Goal: Task Accomplishment & Management: Use online tool/utility

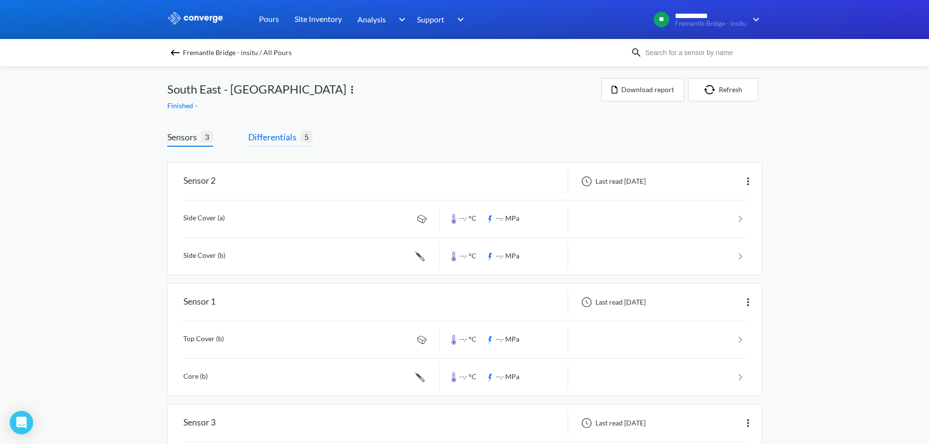
click at [272, 140] on span "Differentials" at bounding box center [274, 137] width 52 height 14
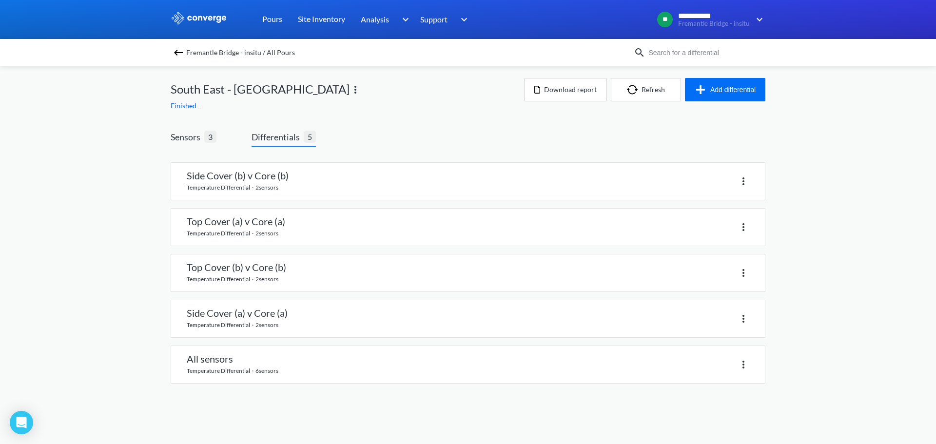
click at [204, 55] on span "Fremantle Bridge - insitu / All Pours" at bounding box center [240, 53] width 109 height 14
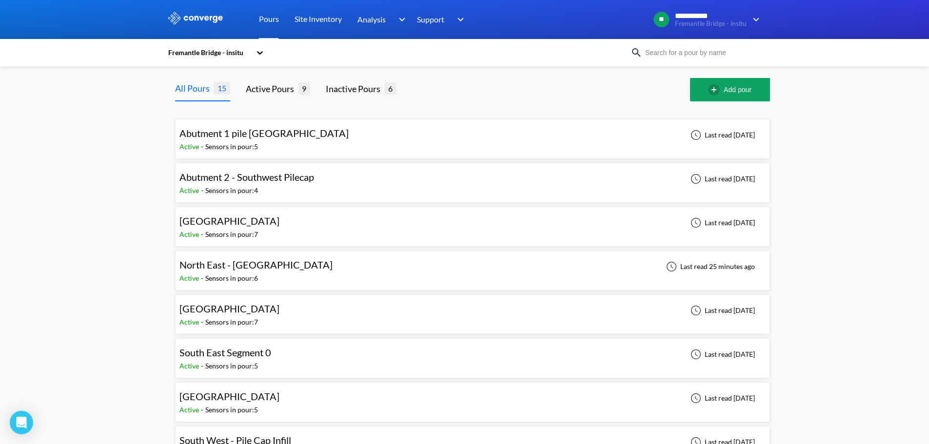
click at [127, 170] on div "**********" at bounding box center [464, 390] width 929 height 781
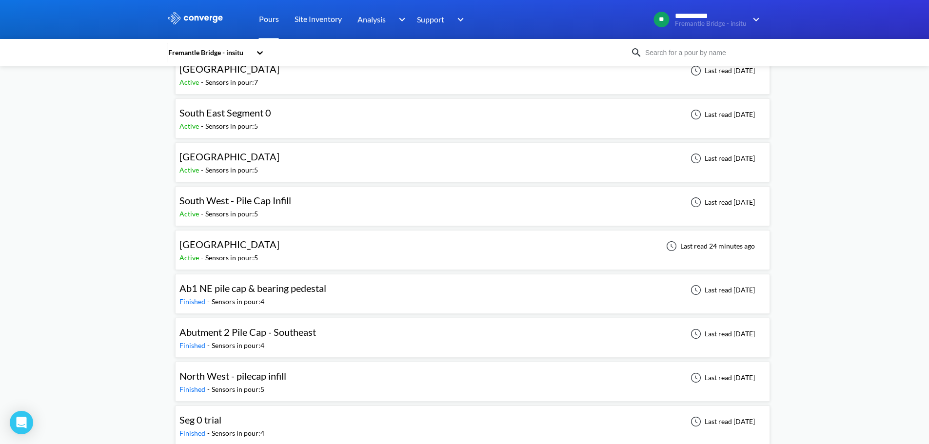
scroll to position [239, 0]
click at [115, 290] on div "**********" at bounding box center [464, 151] width 929 height 781
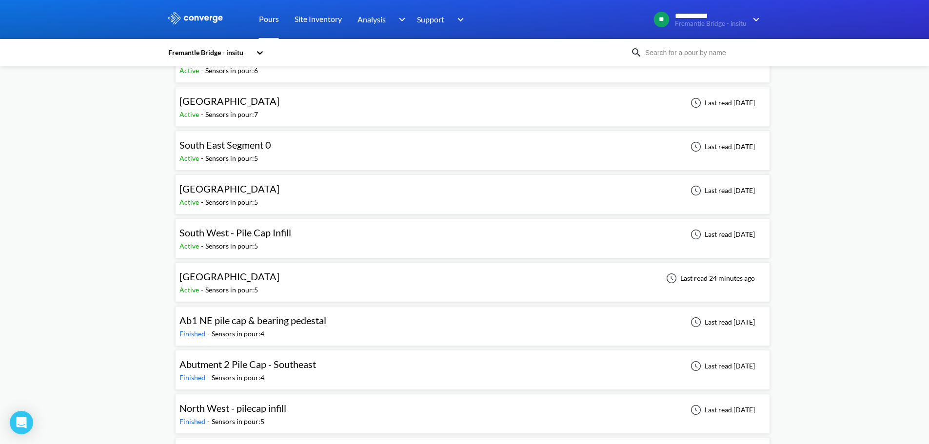
scroll to position [191, 0]
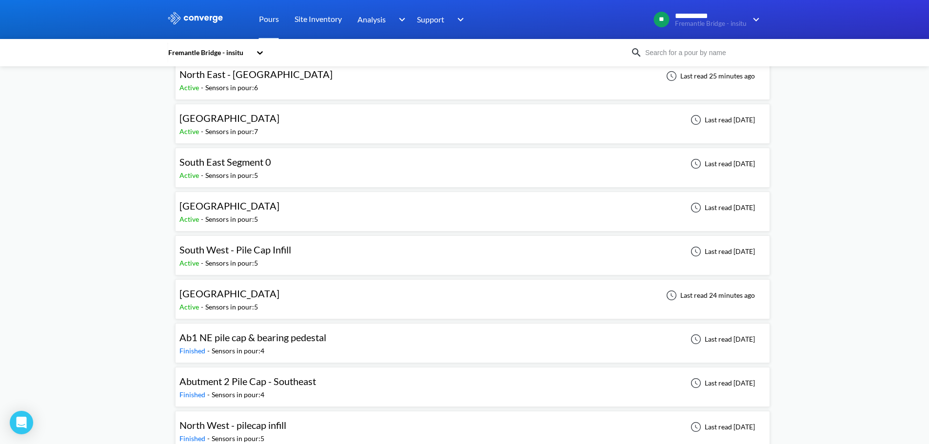
click at [274, 300] on div "[GEOGRAPHIC_DATA] Active - Sensors in pour: 5 Last read 24 minutes ago" at bounding box center [472, 299] width 586 height 31
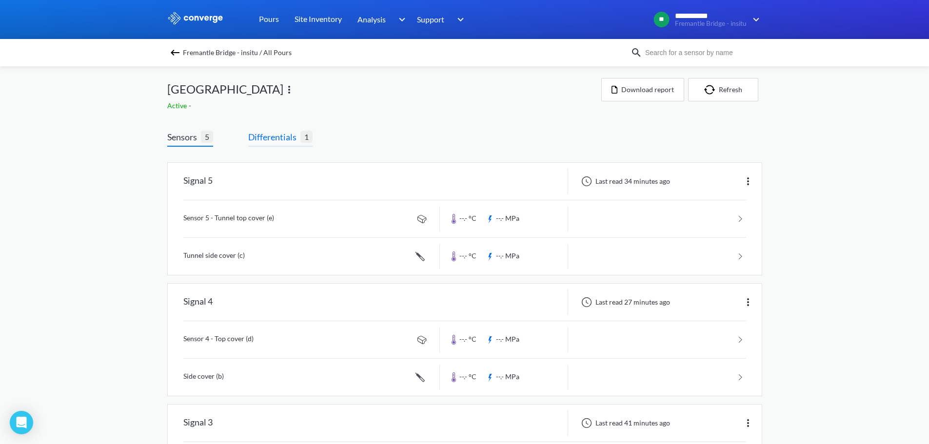
click at [293, 133] on span "Differentials" at bounding box center [274, 137] width 52 height 14
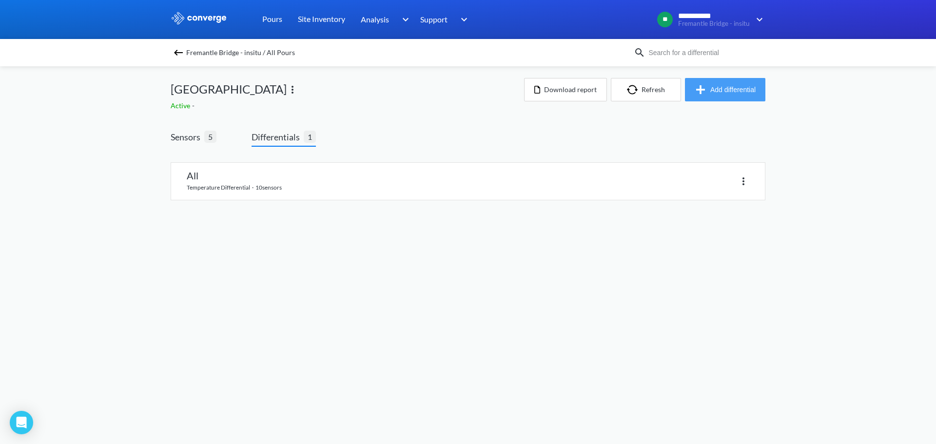
click at [702, 94] on img "button" at bounding box center [703, 90] width 16 height 12
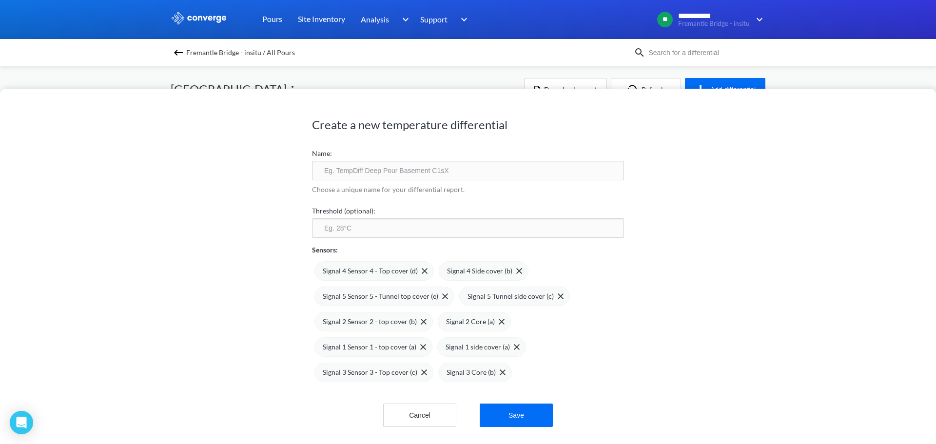
click at [366, 167] on input "text" at bounding box center [468, 171] width 312 height 20
type input "Differential - Construction Joint Excluded"
click at [378, 232] on input "number" at bounding box center [468, 228] width 312 height 20
type input "20"
click at [205, 214] on div "Create a new temperature differential Name: Differential - Construction Joint E…" at bounding box center [468, 266] width 936 height 355
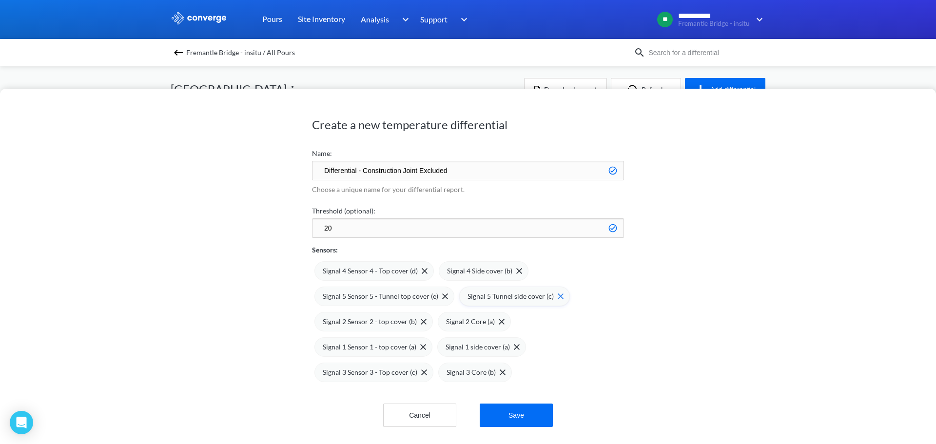
click at [557, 299] on div "Signal 5 Tunnel side cover (c)" at bounding box center [514, 297] width 111 height 20
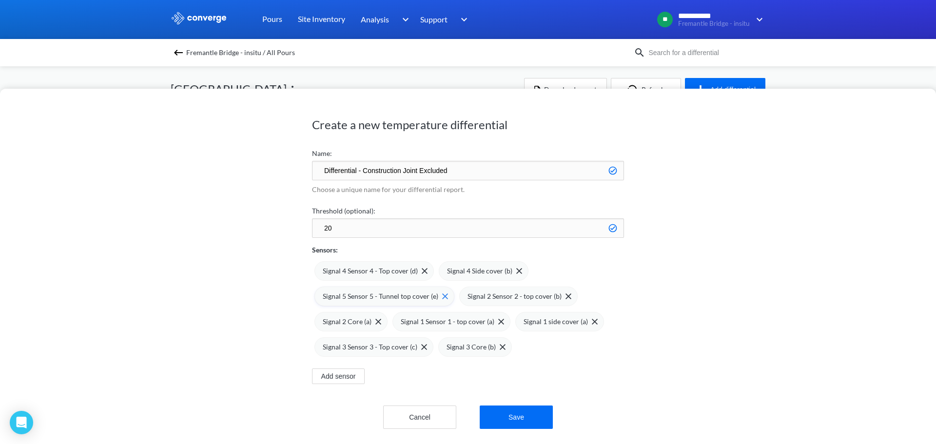
click at [442, 298] on img at bounding box center [445, 297] width 6 height 6
click at [421, 348] on img at bounding box center [424, 347] width 6 height 6
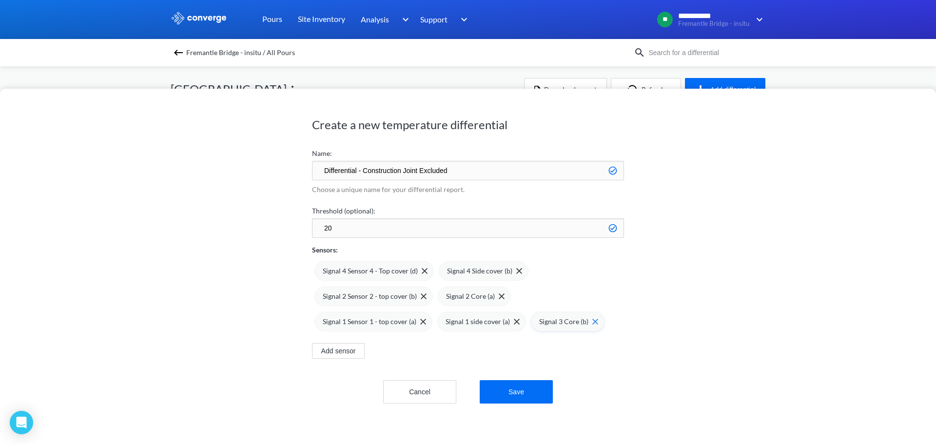
click at [589, 317] on div "Signal 3 Core (b)" at bounding box center [568, 321] width 59 height 11
click at [514, 321] on img at bounding box center [517, 322] width 6 height 6
click at [420, 325] on div "Signal 1 Sensor 1 - top cover (a)" at bounding box center [374, 321] width 103 height 11
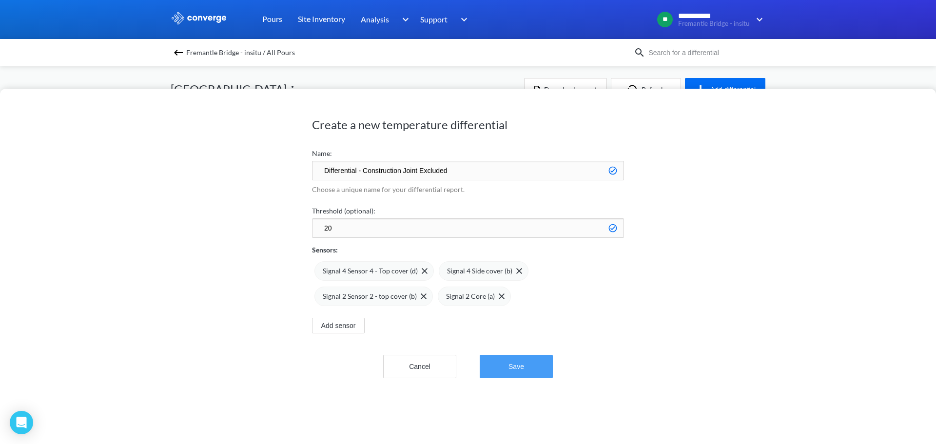
click at [519, 359] on button "Save" at bounding box center [516, 366] width 73 height 23
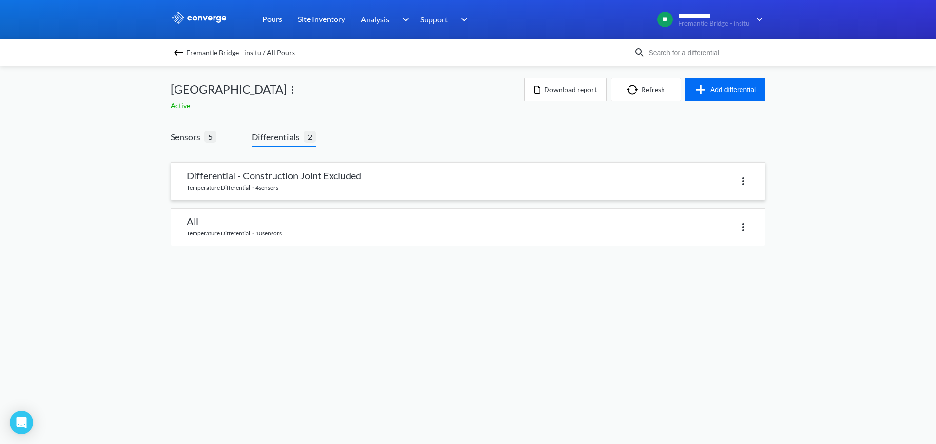
click at [334, 175] on link at bounding box center [468, 181] width 594 height 37
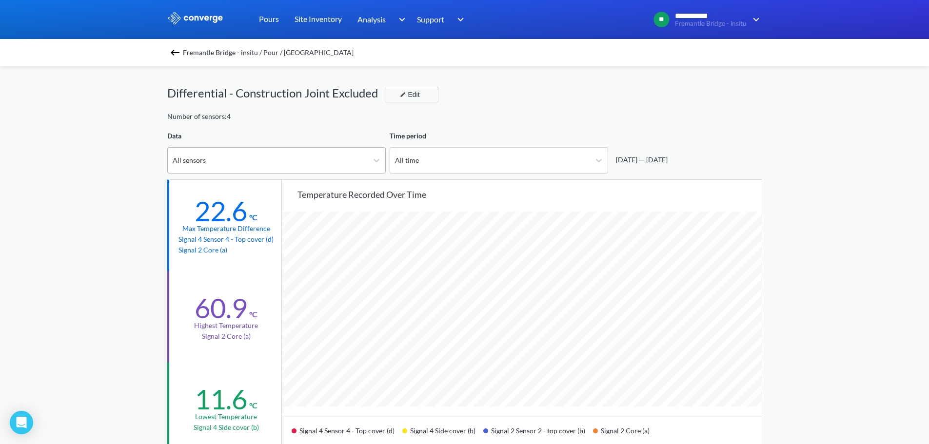
scroll to position [817, 929]
click at [529, 116] on div "Number of sensors: 4" at bounding box center [464, 116] width 595 height 11
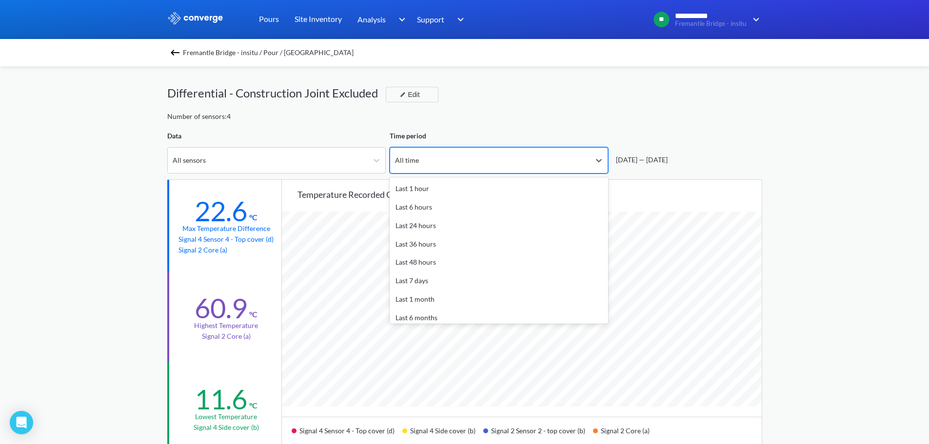
click at [488, 160] on div "All time" at bounding box center [490, 160] width 200 height 25
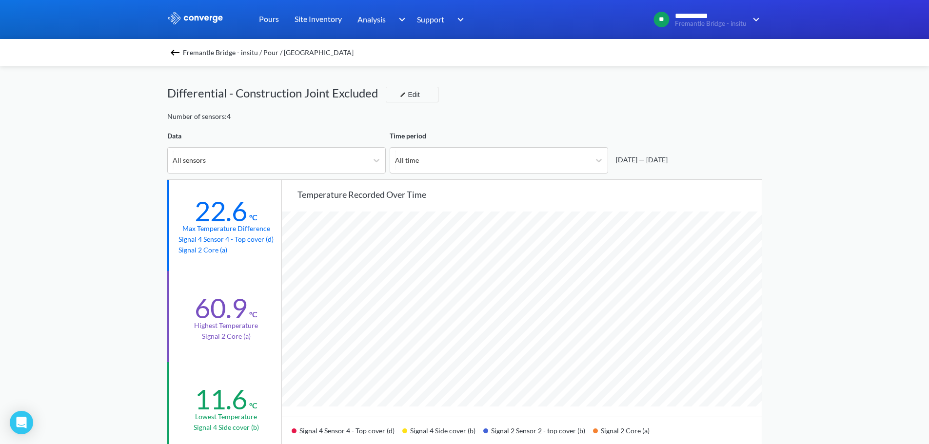
click at [611, 115] on div "Number of sensors: 4" at bounding box center [464, 116] width 595 height 11
click at [229, 55] on span "Fremantle Bridge - insitu / Pour / [GEOGRAPHIC_DATA]" at bounding box center [268, 53] width 171 height 14
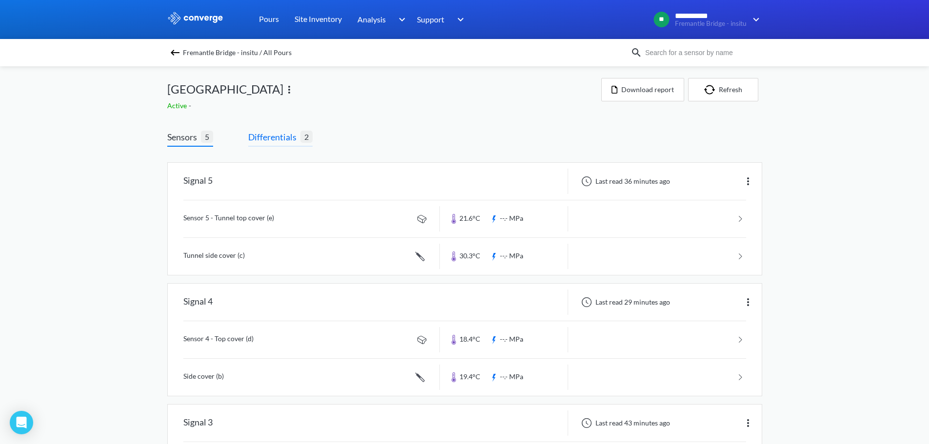
click at [292, 137] on span "Differentials" at bounding box center [274, 137] width 52 height 14
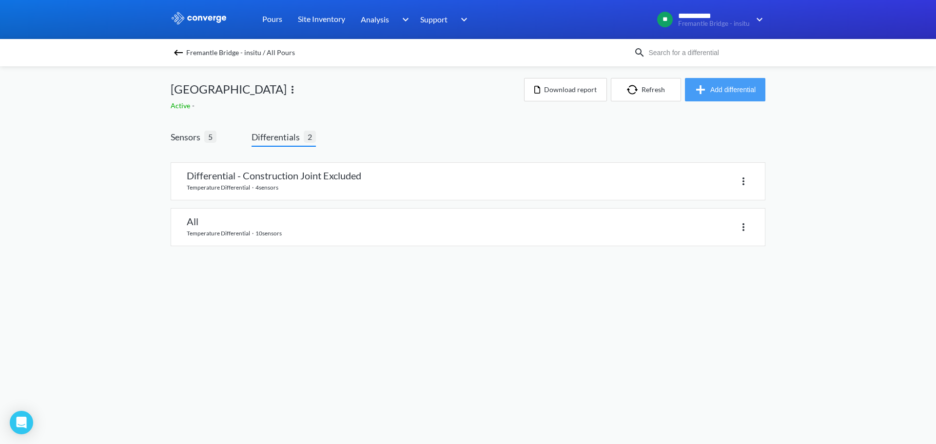
click at [726, 96] on button "Add differential" at bounding box center [725, 89] width 80 height 23
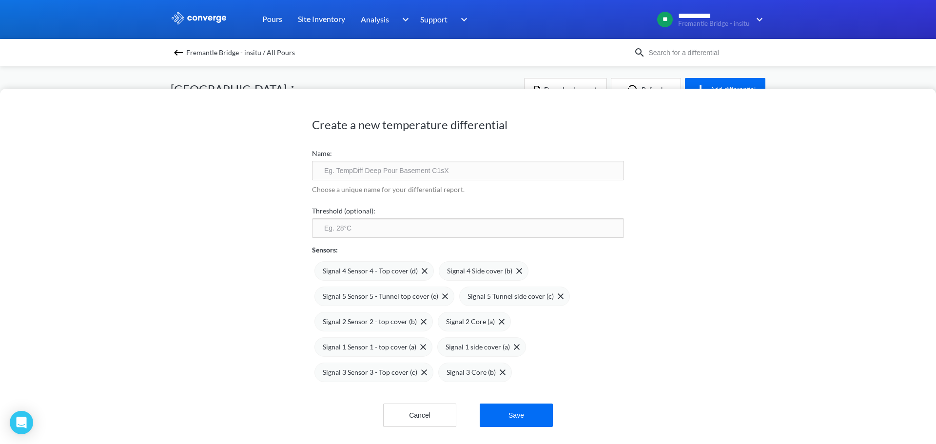
click at [388, 169] on input "text" at bounding box center [468, 171] width 312 height 20
click at [382, 179] on input "Differential -" at bounding box center [468, 171] width 312 height 20
click at [196, 214] on div "Create a new temperature differential Name: Differential - Choose a unique name…" at bounding box center [468, 266] width 936 height 355
click at [253, 206] on div "Create a new temperature differential Name: Differential - Choose a unique name…" at bounding box center [468, 266] width 936 height 355
click at [384, 170] on input "Differential -" at bounding box center [468, 171] width 312 height 20
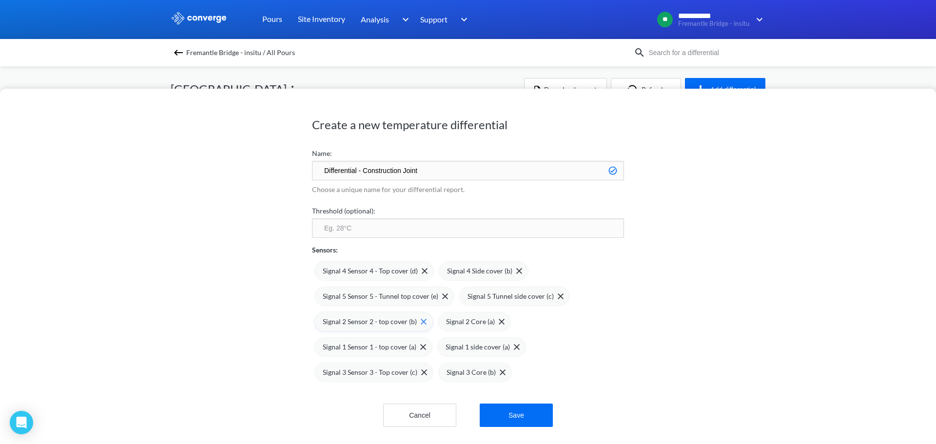
type input "Differential - Construction Joint"
click at [417, 320] on span at bounding box center [422, 322] width 10 height 6
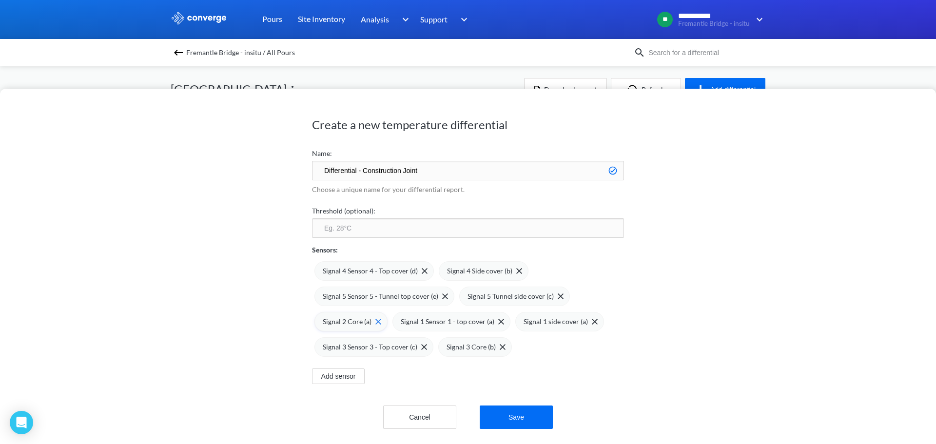
click at [372, 325] on div "Signal 2 Core (a)" at bounding box center [352, 321] width 59 height 11
click at [422, 274] on img at bounding box center [425, 271] width 6 height 6
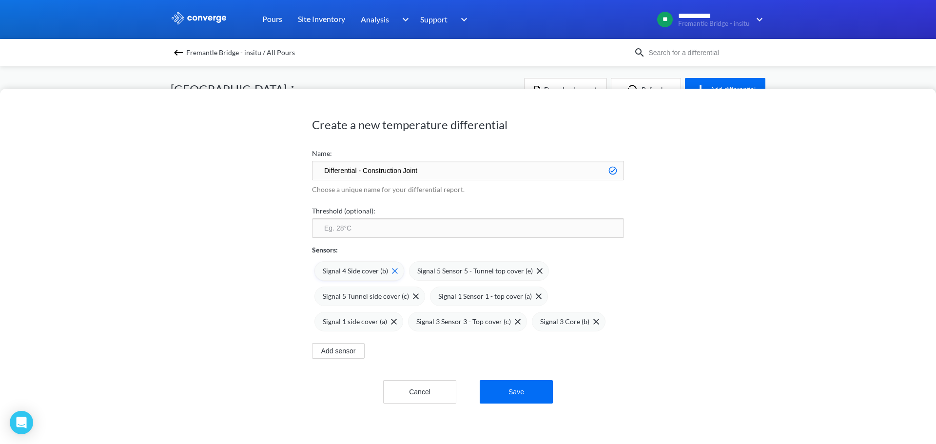
click at [392, 271] on img at bounding box center [395, 271] width 6 height 6
click at [376, 220] on input "number" at bounding box center [468, 228] width 312 height 20
type input "0"
type input "20"
click at [529, 403] on button "Save" at bounding box center [516, 391] width 73 height 23
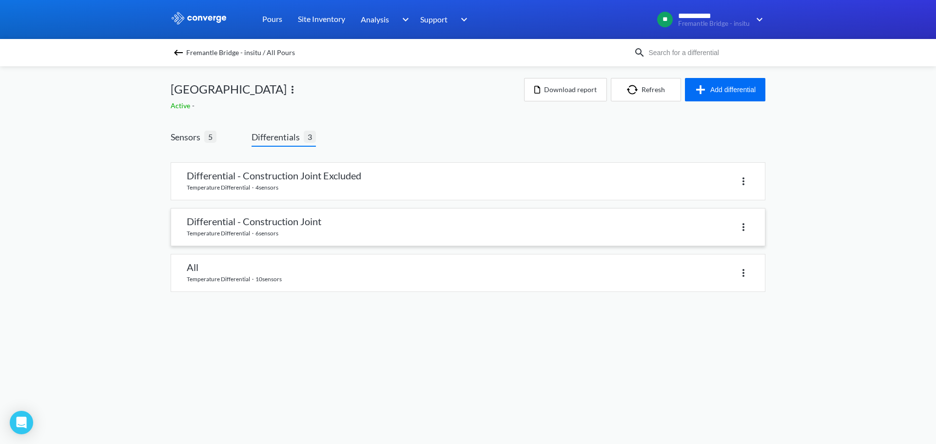
click at [365, 228] on link at bounding box center [468, 227] width 594 height 37
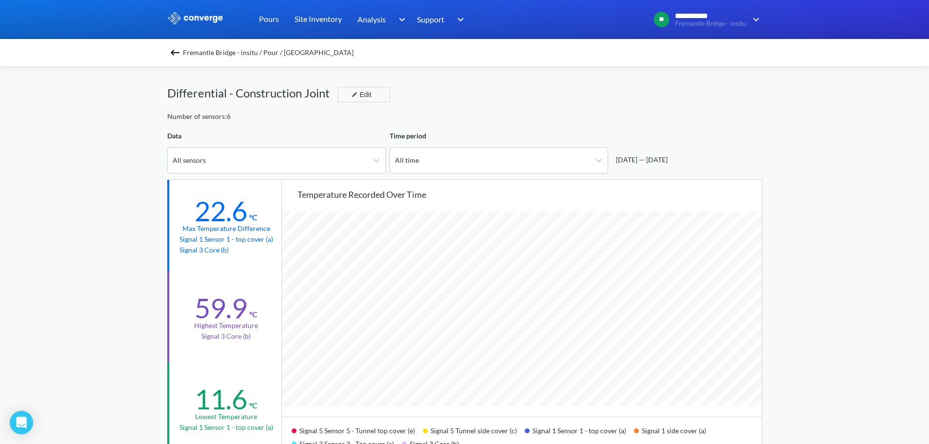
scroll to position [49, 0]
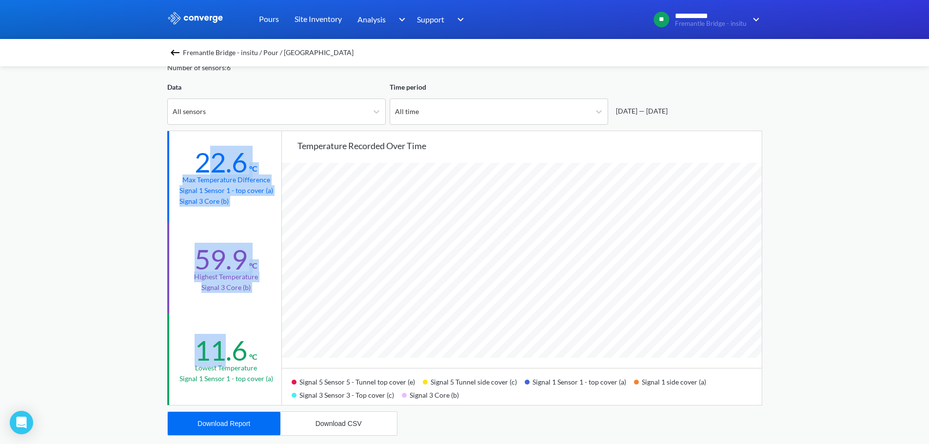
drag, startPoint x: 204, startPoint y: 161, endPoint x: 237, endPoint y: 351, distance: 192.5
click at [228, 336] on div "22.6 °C Max temperature difference Signal 1 Sensor 1 - top cover (a) Signal 3 C…" at bounding box center [224, 268] width 114 height 274
drag, startPoint x: 257, startPoint y: 356, endPoint x: 200, endPoint y: 163, distance: 201.3
click at [200, 163] on div "22.6 °C Max temperature difference Signal 1 Sensor 1 - top cover (a) Signal 3 C…" at bounding box center [224, 268] width 114 height 274
click at [200, 163] on div "22.6" at bounding box center [221, 162] width 53 height 33
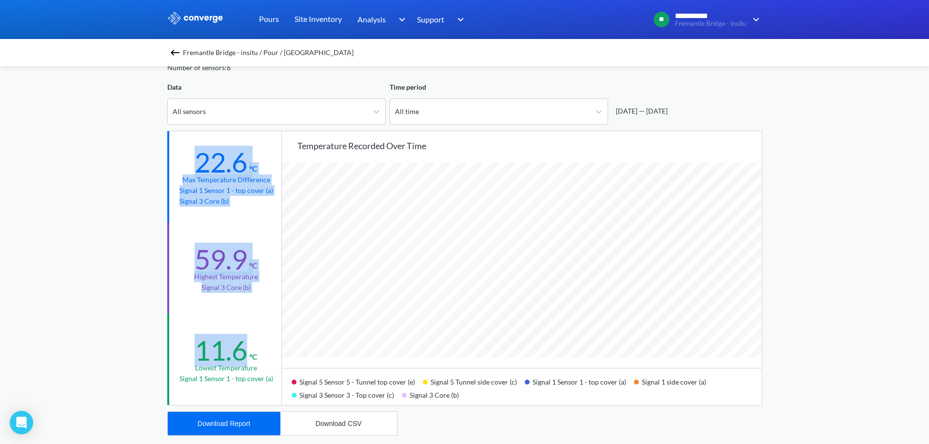
drag, startPoint x: 199, startPoint y: 167, endPoint x: 259, endPoint y: 358, distance: 200.6
click at [259, 358] on div "22.6 °C Max temperature difference Signal 1 Sensor 1 - top cover (a) Signal 3 C…" at bounding box center [224, 268] width 114 height 274
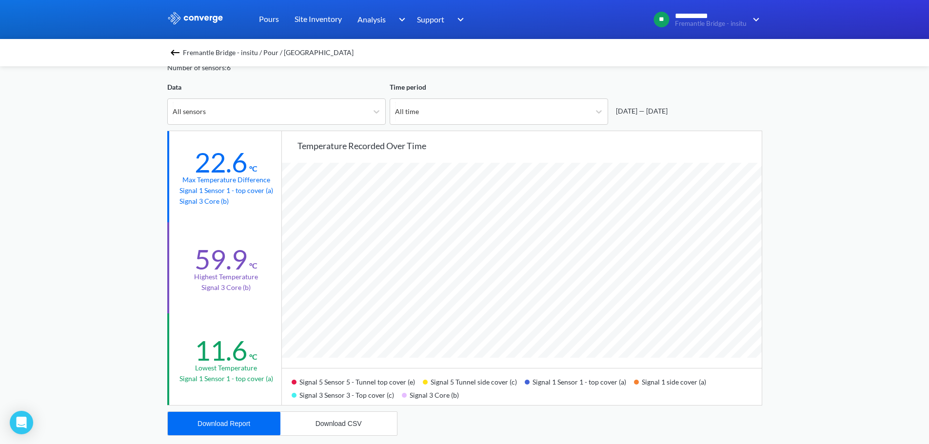
click at [255, 351] on div "°C" at bounding box center [252, 351] width 10 height 0
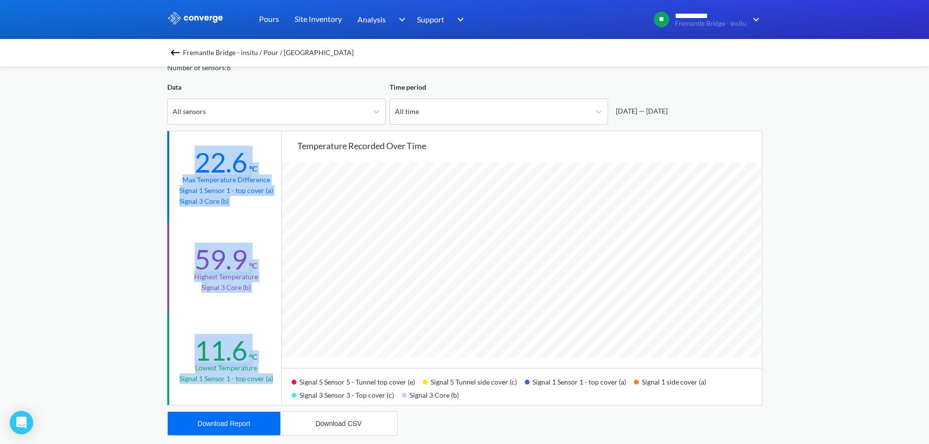
drag, startPoint x: 275, startPoint y: 382, endPoint x: 190, endPoint y: 155, distance: 242.7
click at [190, 155] on div "22.6 °C Max temperature difference Signal 1 Sensor 1 - top cover (a) Signal 3 C…" at bounding box center [224, 268] width 114 height 274
click at [214, 179] on div "Max temperature difference" at bounding box center [226, 180] width 88 height 11
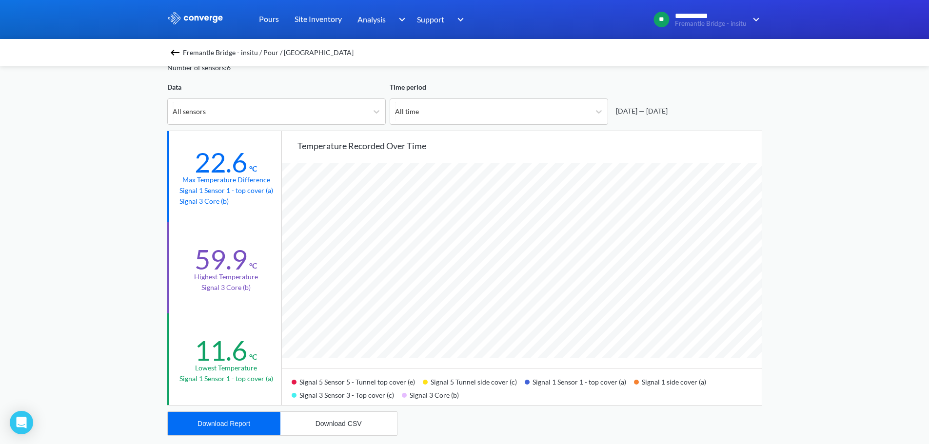
click at [73, 182] on div "**********" at bounding box center [464, 359] width 929 height 817
click at [294, 102] on div "All sensors" at bounding box center [268, 111] width 200 height 25
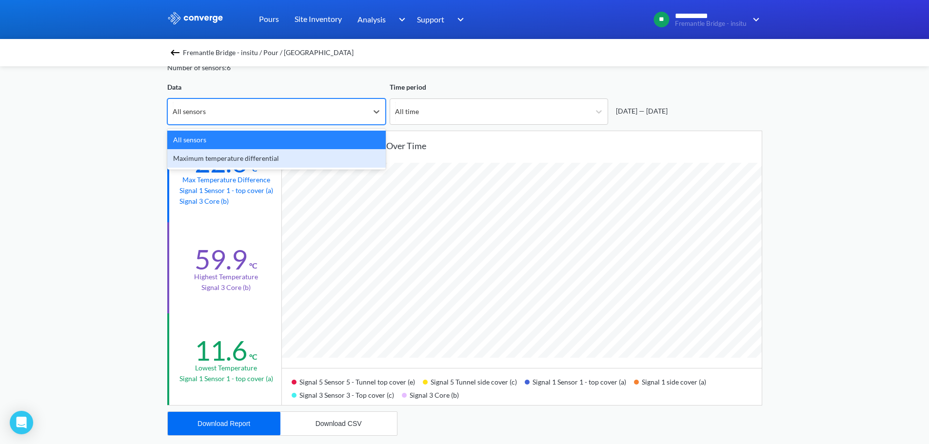
drag, startPoint x: 93, startPoint y: 107, endPoint x: 177, endPoint y: 68, distance: 92.5
click at [105, 101] on div "**********" at bounding box center [464, 359] width 929 height 817
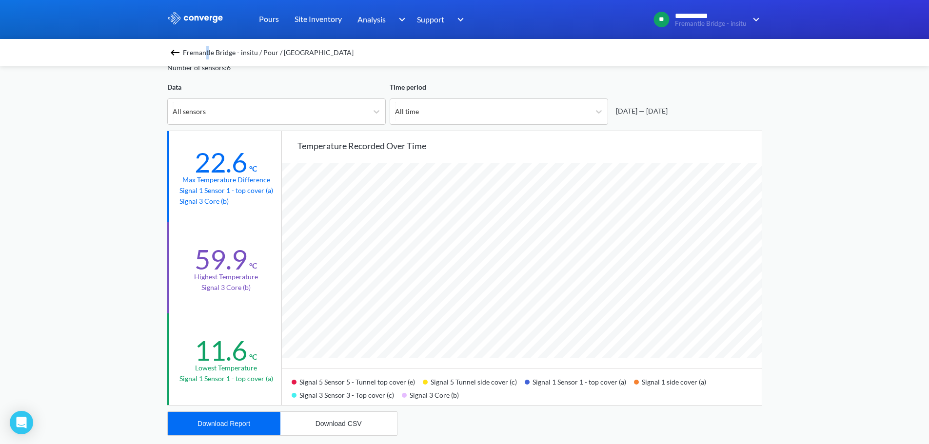
click at [211, 47] on span "Fremantle Bridge - insitu / Pour / [GEOGRAPHIC_DATA]" at bounding box center [268, 53] width 171 height 14
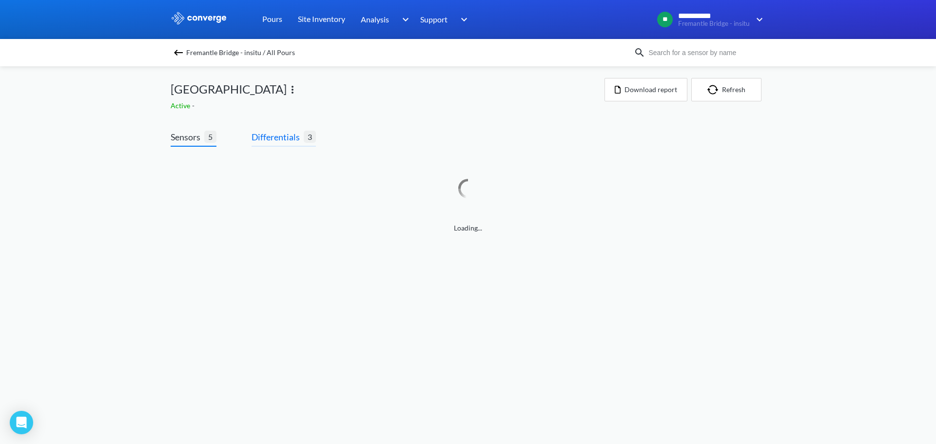
click at [292, 138] on span "Differentials" at bounding box center [278, 137] width 52 height 14
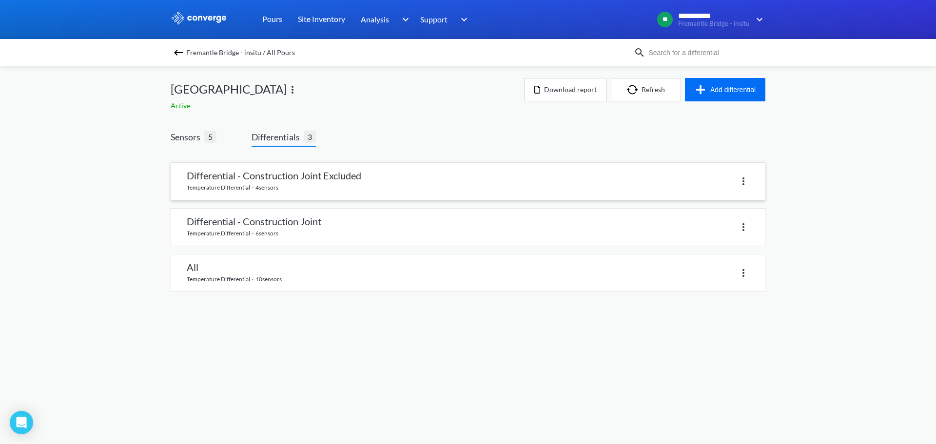
click at [744, 181] on img at bounding box center [744, 182] width 12 height 12
click at [251, 174] on link at bounding box center [468, 181] width 594 height 37
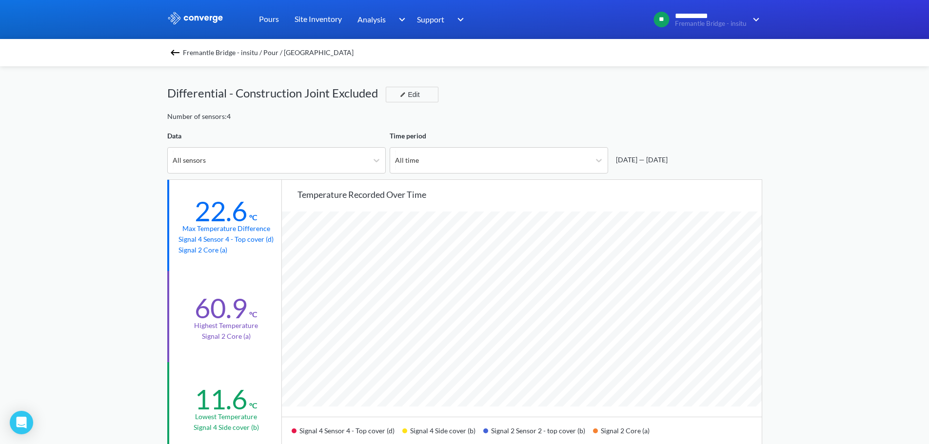
scroll to position [817, 929]
click at [445, 117] on div "Number of sensors: 4" at bounding box center [464, 116] width 595 height 11
click at [417, 99] on div "Edit" at bounding box center [408, 95] width 25 height 12
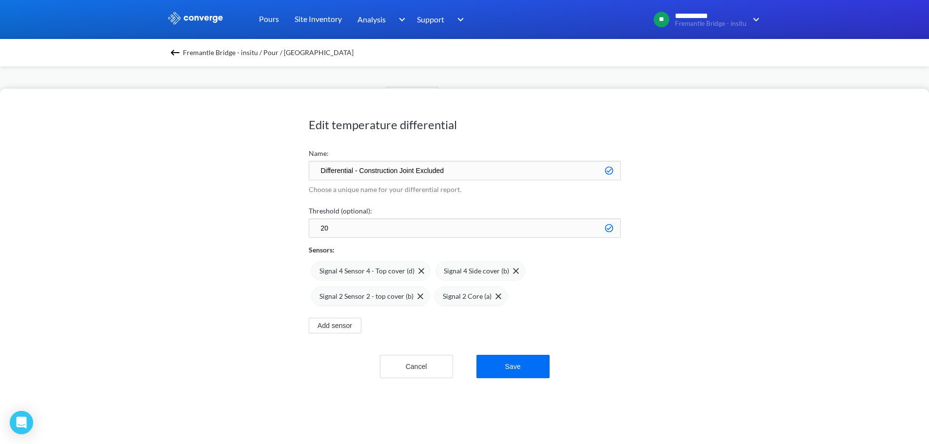
drag, startPoint x: 361, startPoint y: 171, endPoint x: 457, endPoint y: 183, distance: 96.9
click at [457, 183] on form "Name: Differential - Construction Joint Excluded Choose a unique name for your …" at bounding box center [465, 261] width 312 height 234
click at [384, 173] on input "Differential - Outside Construction Join" at bounding box center [465, 171] width 312 height 20
click at [490, 164] on input "Differential - Outside of Construction Join" at bounding box center [465, 171] width 312 height 20
type input "Differential - Outside of Construction Joint Footprint"
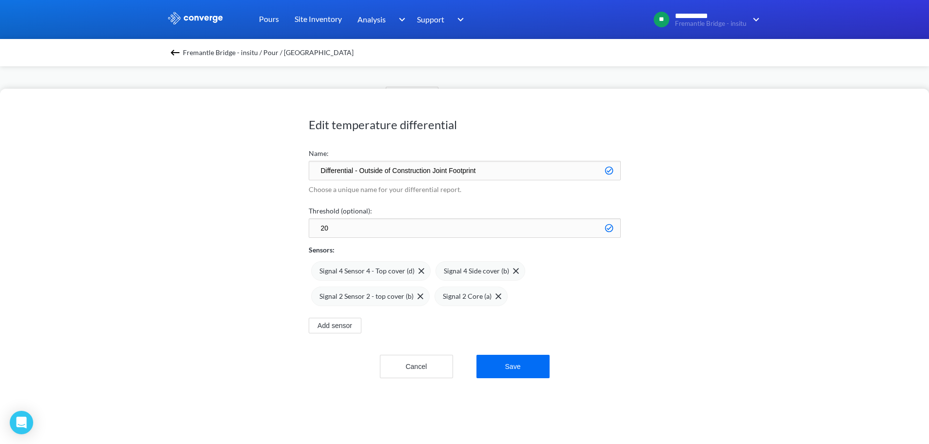
click at [297, 174] on div "Edit temperature differential Name: Differential - Outside of Construction Join…" at bounding box center [464, 266] width 929 height 355
click at [506, 175] on input "Differential - Outside of Construction Joint Footprint" at bounding box center [465, 171] width 312 height 20
click at [511, 131] on h1 "Edit temperature differential" at bounding box center [465, 125] width 312 height 16
click at [212, 219] on div "Edit temperature differential Name: Differential - Outside of Construction Join…" at bounding box center [464, 266] width 929 height 355
click at [518, 366] on button "Save" at bounding box center [512, 366] width 73 height 23
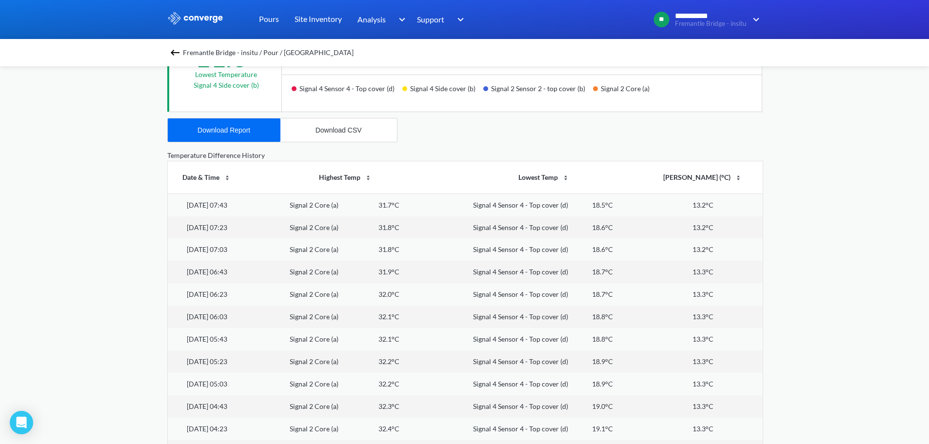
scroll to position [0, 0]
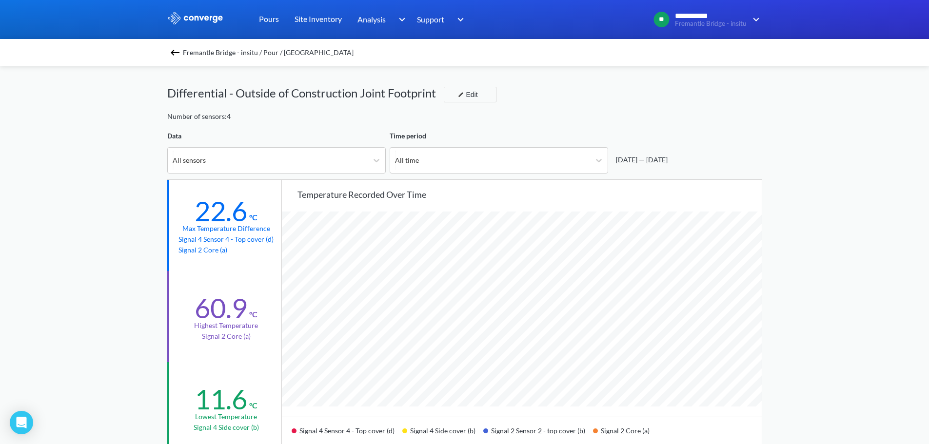
click at [583, 115] on div "Number of sensors: 4" at bounding box center [464, 116] width 595 height 11
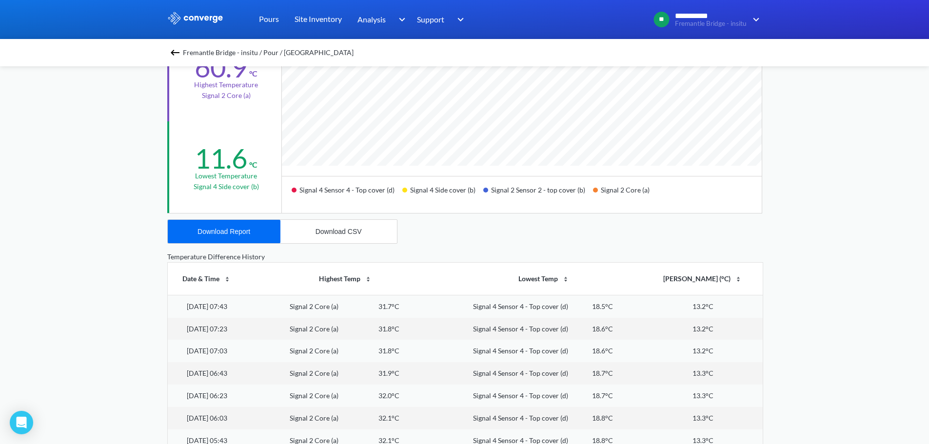
scroll to position [244, 0]
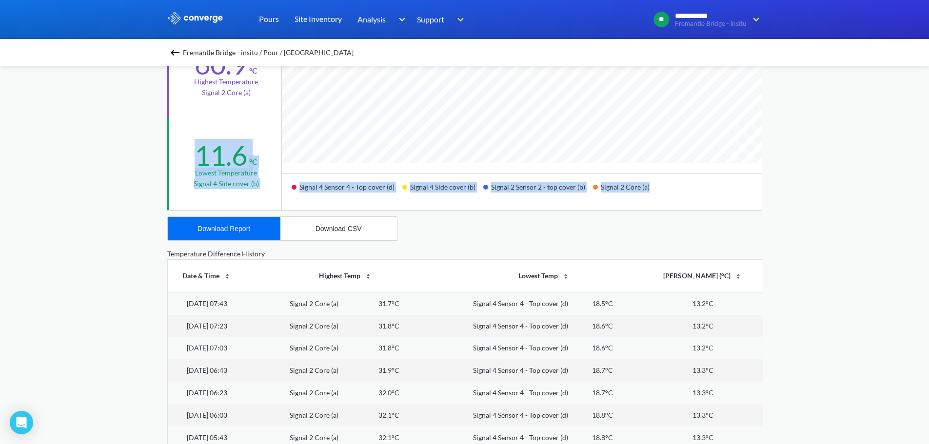
drag, startPoint x: 704, startPoint y: 196, endPoint x: 189, endPoint y: 157, distance: 516.8
click at [189, 157] on div "22.6 °C Max temperature difference Signal 4 Sensor 4 - Top cover (d) Signal 2 C…" at bounding box center [464, 73] width 595 height 275
click at [213, 124] on div "11.6 °C Lowest temperature Signal 4 Side cover (b)" at bounding box center [225, 163] width 116 height 91
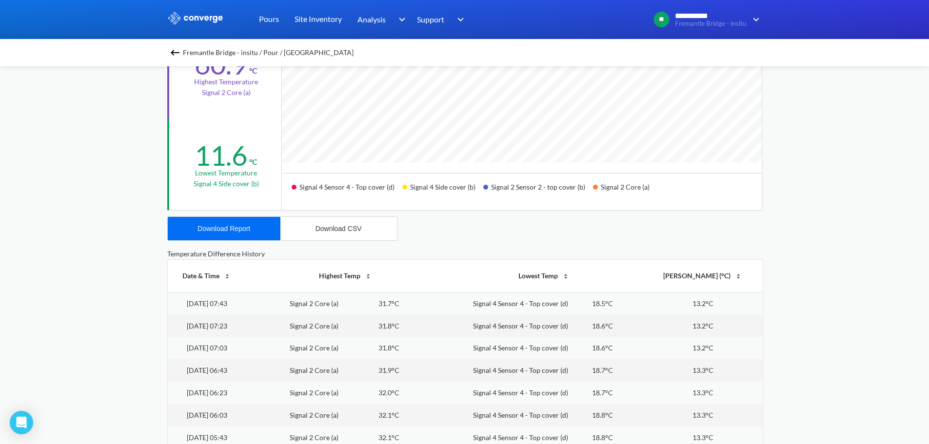
scroll to position [49, 0]
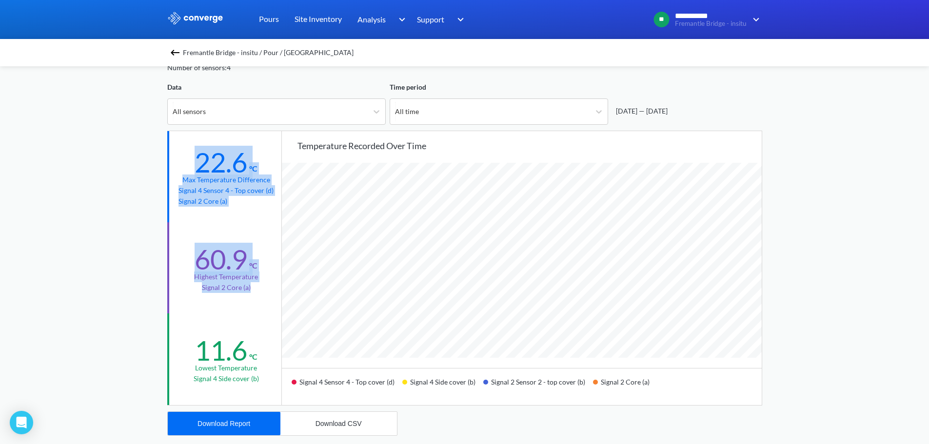
drag, startPoint x: 200, startPoint y: 163, endPoint x: 258, endPoint y: 295, distance: 144.8
click at [258, 295] on div "22.6 °C Max temperature difference Signal 4 Sensor 4 - Top cover (d) Signal 2 C…" at bounding box center [224, 268] width 114 height 274
click at [177, 235] on div "60.9 °C Highest temperature Signal 2 Core (a)" at bounding box center [225, 267] width 116 height 91
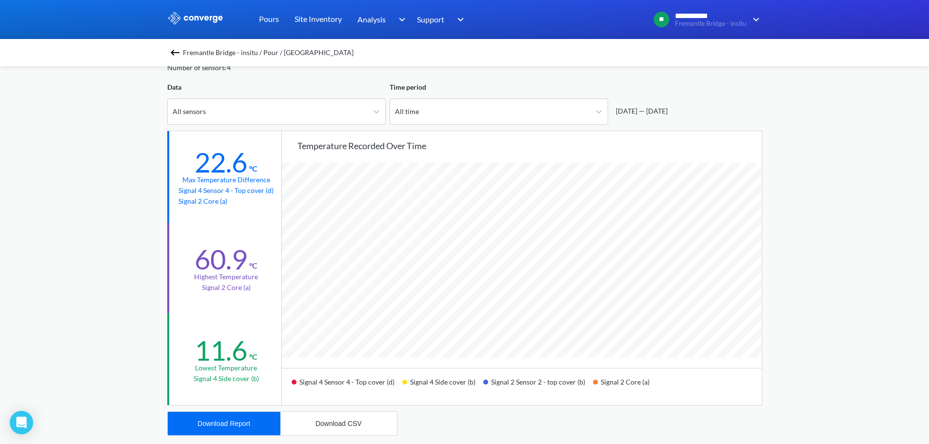
click at [138, 235] on div "**********" at bounding box center [464, 359] width 929 height 817
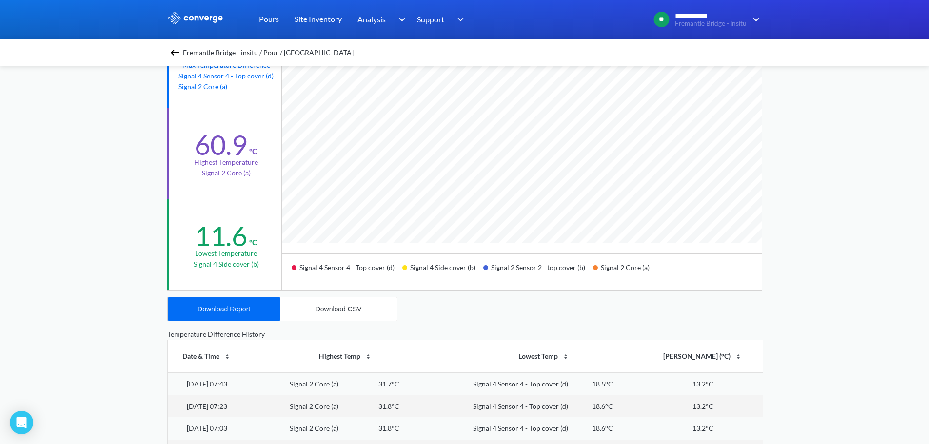
scroll to position [146, 0]
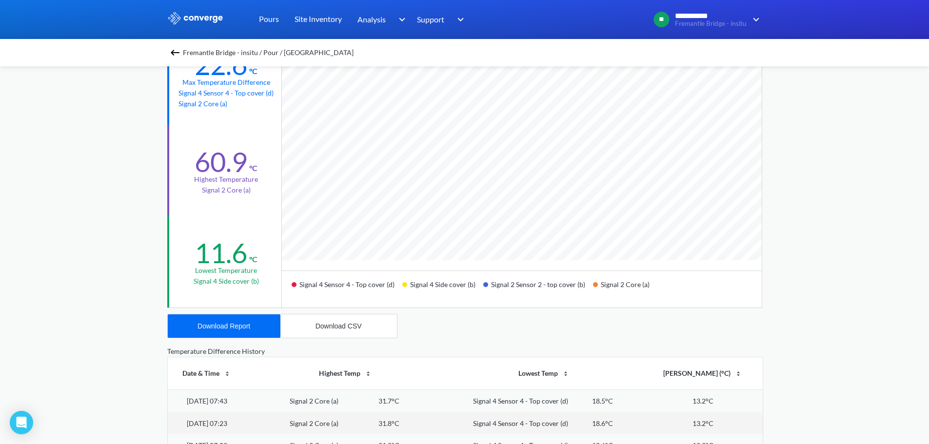
click at [819, 230] on div "**********" at bounding box center [464, 262] width 929 height 817
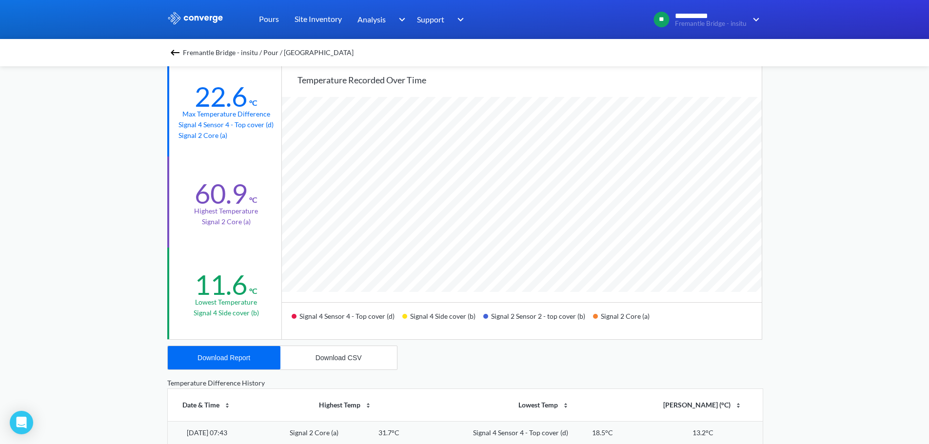
scroll to position [373, 0]
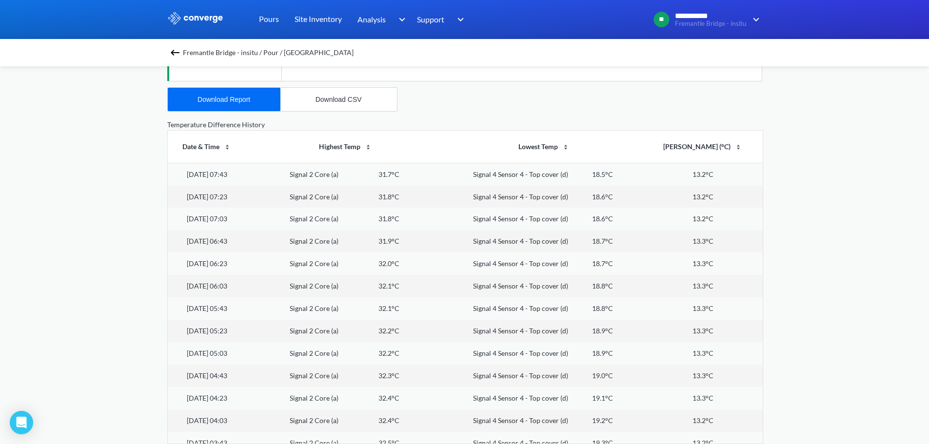
click at [876, 198] on div "**********" at bounding box center [464, 35] width 929 height 817
click at [468, 115] on div "Fremantle Bridge - insitu / Pour / South West Seg0 Differential - Outside of Co…" at bounding box center [464, 68] width 595 height 751
drag, startPoint x: 503, startPoint y: 106, endPoint x: 420, endPoint y: 101, distance: 82.5
click at [420, 101] on div "Fremantle Bridge - insitu / Pour / South West Seg0 Differential - Outside of Co…" at bounding box center [464, 68] width 595 height 751
drag, startPoint x: 433, startPoint y: 100, endPoint x: 437, endPoint y: 83, distance: 17.4
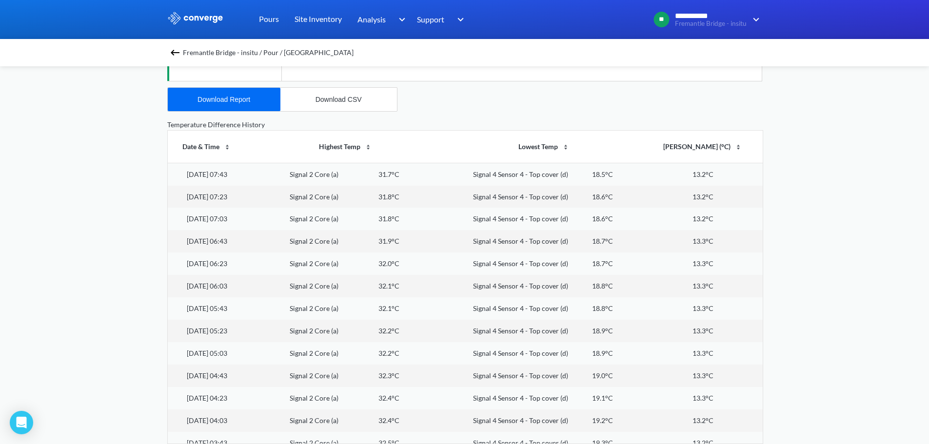
click at [437, 83] on div "Fremantle Bridge - insitu / Pour / South West Seg0 Differential - Outside of Co…" at bounding box center [464, 68] width 595 height 751
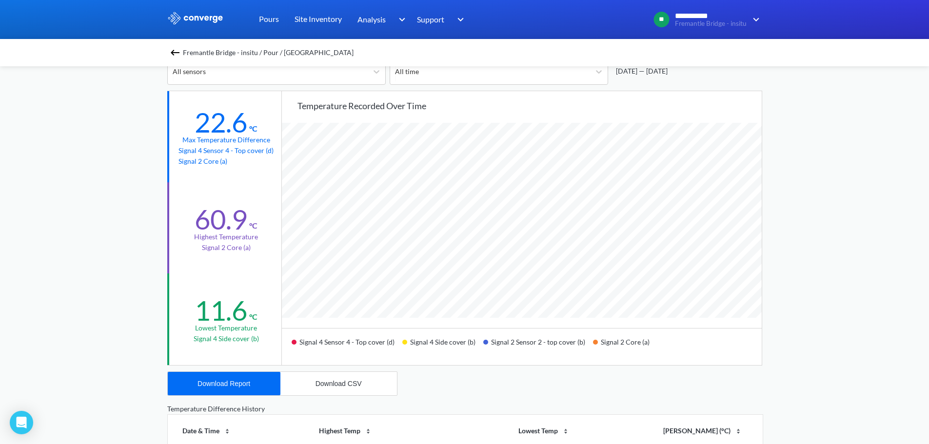
scroll to position [0, 0]
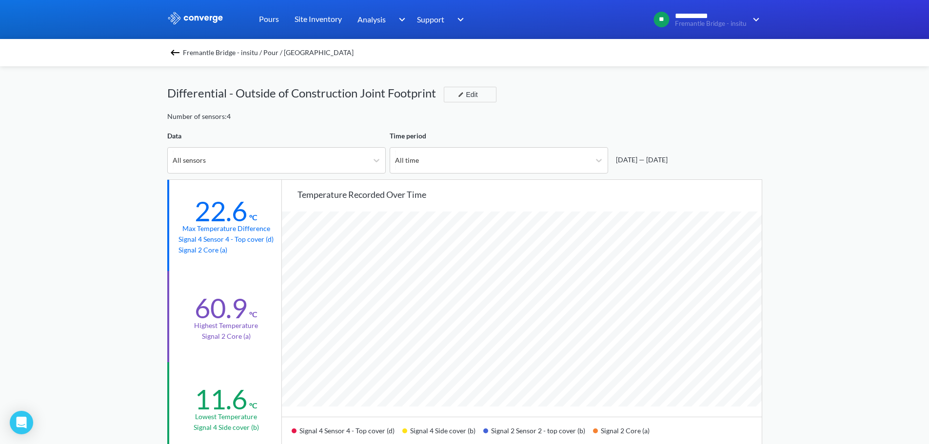
click at [438, 134] on div "Time period" at bounding box center [499, 136] width 218 height 11
drag, startPoint x: 175, startPoint y: 113, endPoint x: 224, endPoint y: 124, distance: 49.9
click at [224, 124] on div "Fremantle Bridge - insitu / Pour / South West Seg0 Differential - Outside of Co…" at bounding box center [464, 441] width 595 height 751
click at [232, 121] on div "Number of sensors: 4" at bounding box center [464, 116] width 595 height 11
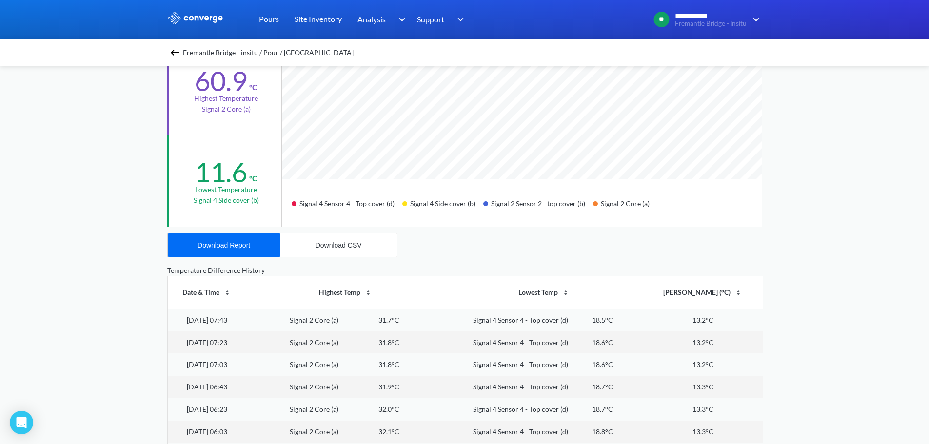
scroll to position [49, 0]
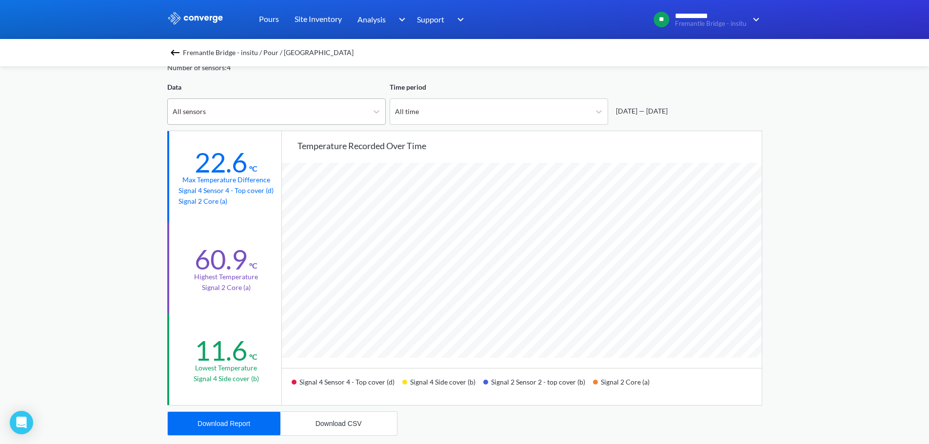
click at [270, 104] on div "All sensors" at bounding box center [268, 111] width 200 height 25
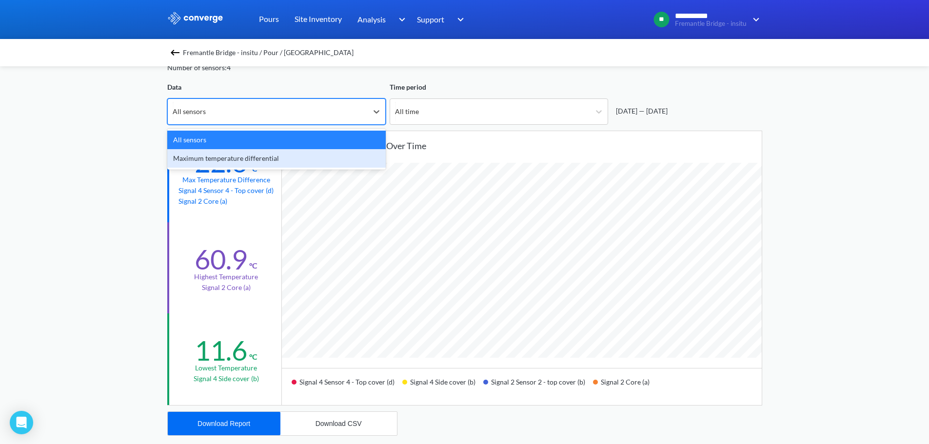
click at [265, 161] on div "Maximum temperature differential" at bounding box center [276, 158] width 218 height 19
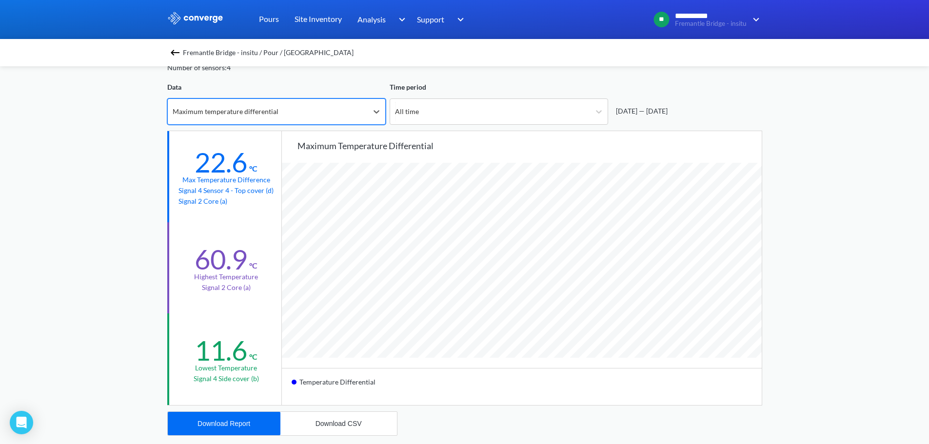
scroll to position [817, 929]
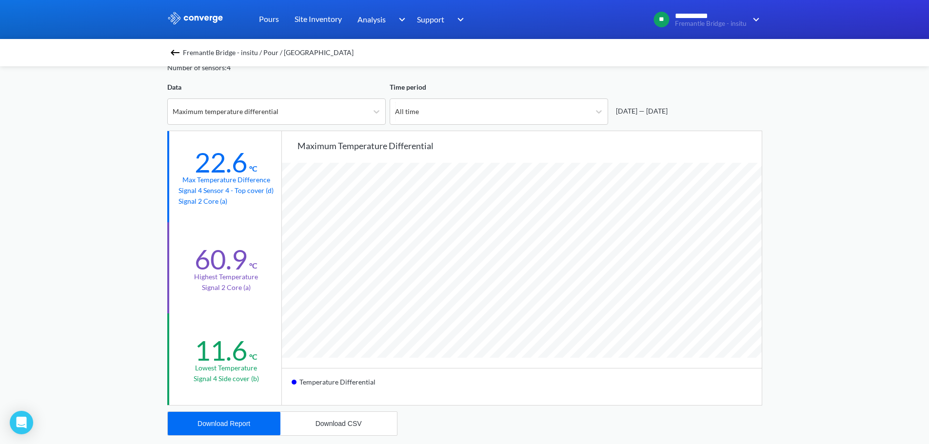
click at [835, 228] on div "**********" at bounding box center [464, 359] width 929 height 817
click at [836, 284] on div "**********" at bounding box center [464, 359] width 929 height 817
